Goal: Find specific page/section: Find specific page/section

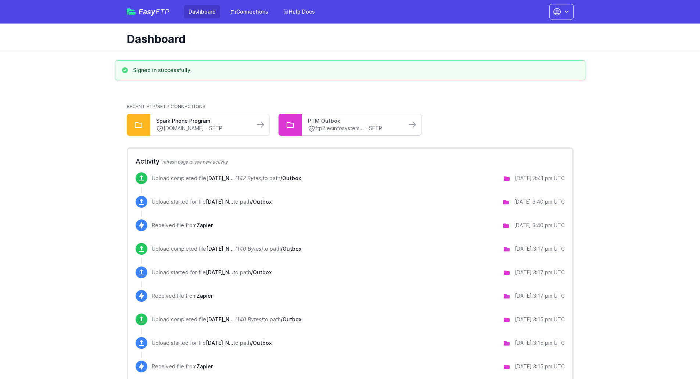
click at [335, 121] on link "PTM Outbox" at bounding box center [354, 120] width 93 height 7
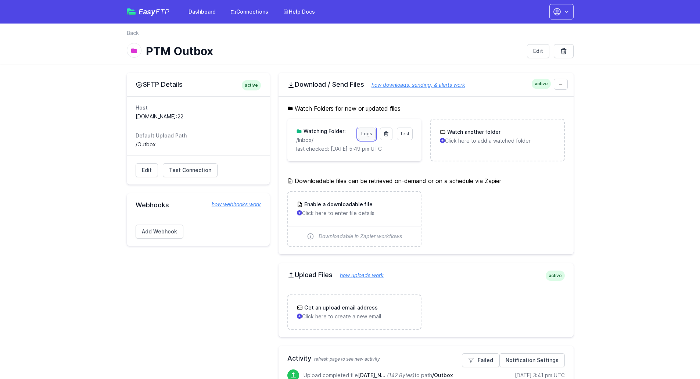
click at [362, 137] on link "Logs" at bounding box center [367, 134] width 18 height 12
